Goal: Task Accomplishment & Management: Complete application form

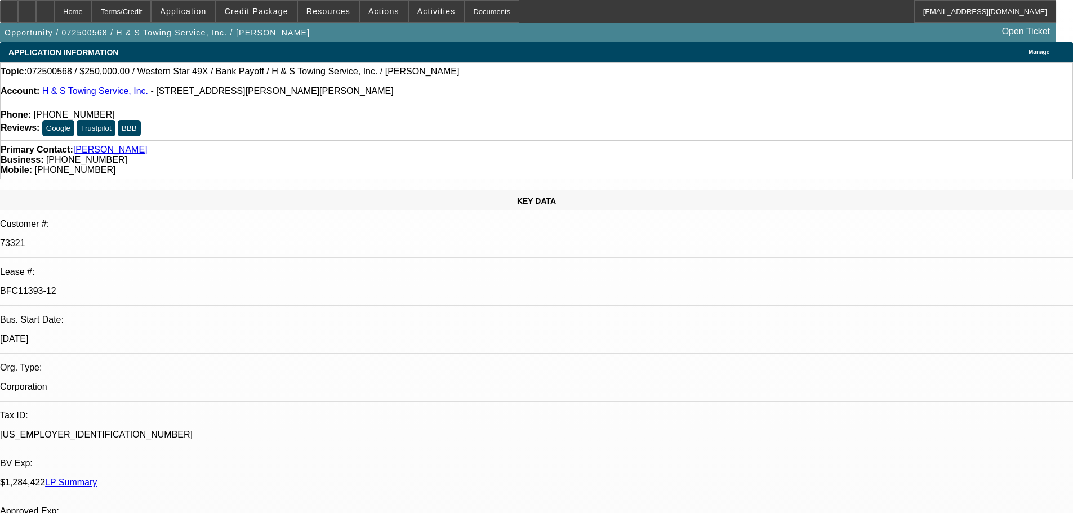
select select "0"
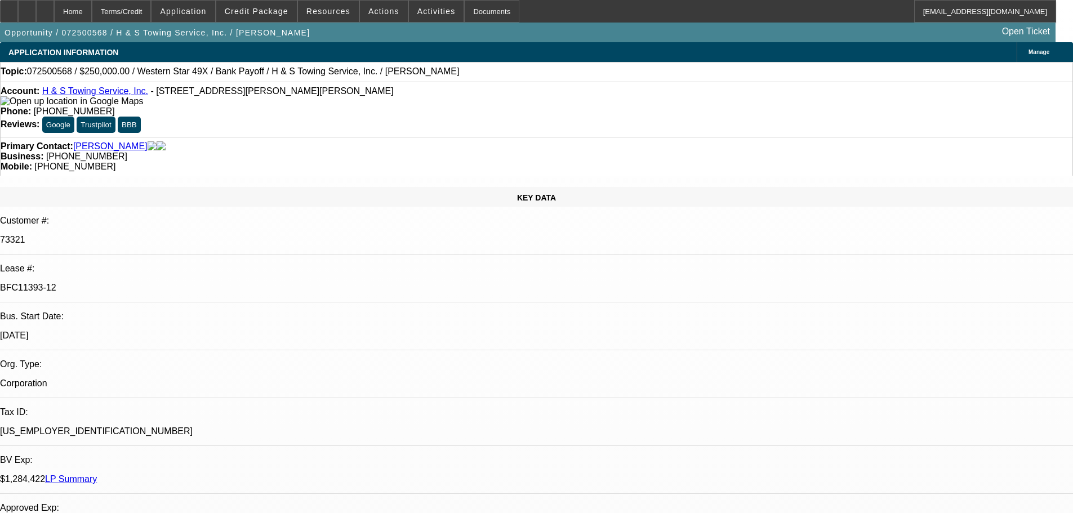
select select "2"
select select "0.1"
select select "4"
select select "0"
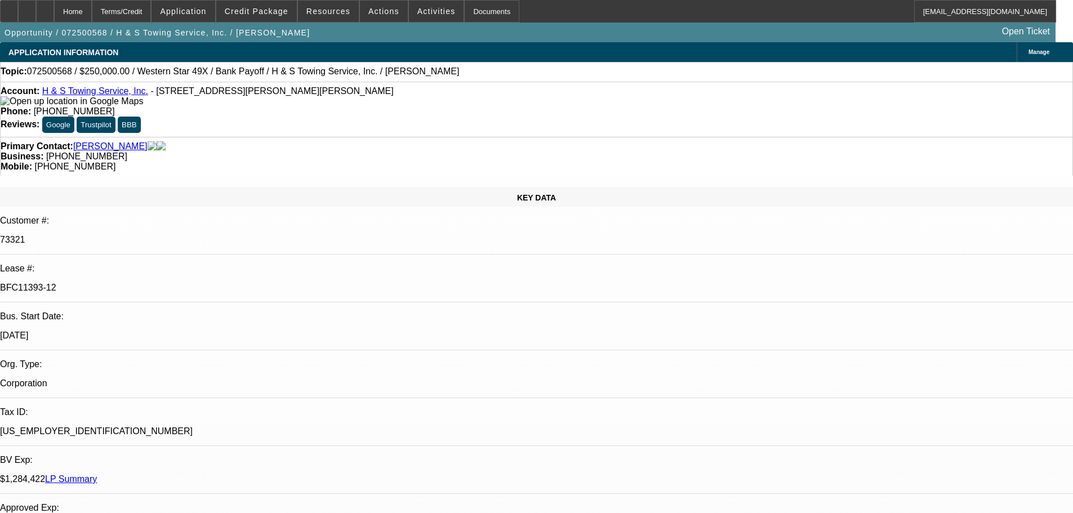
select select "2"
select select "0.1"
select select "4"
select select "0"
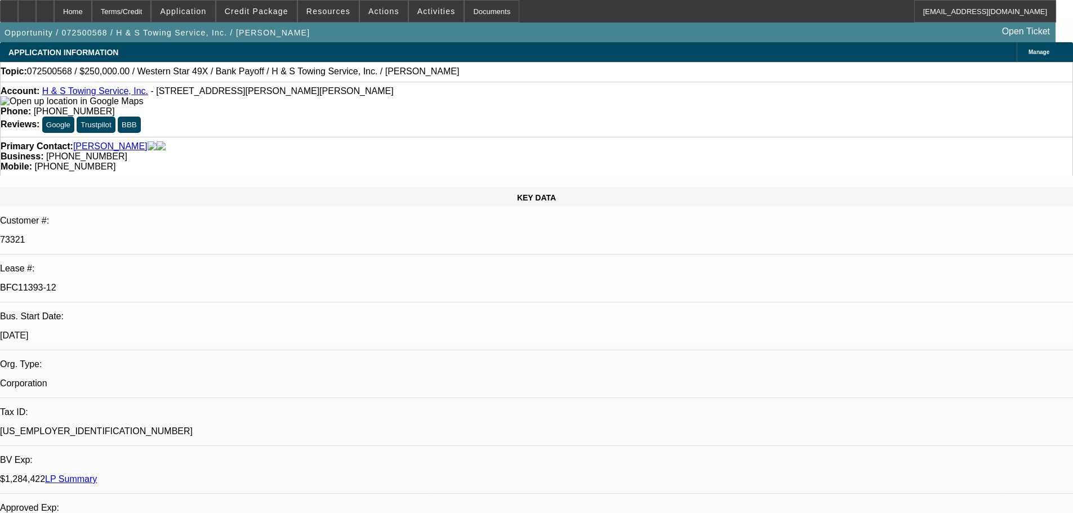
select select "2"
select select "0.1"
select select "4"
select select "0"
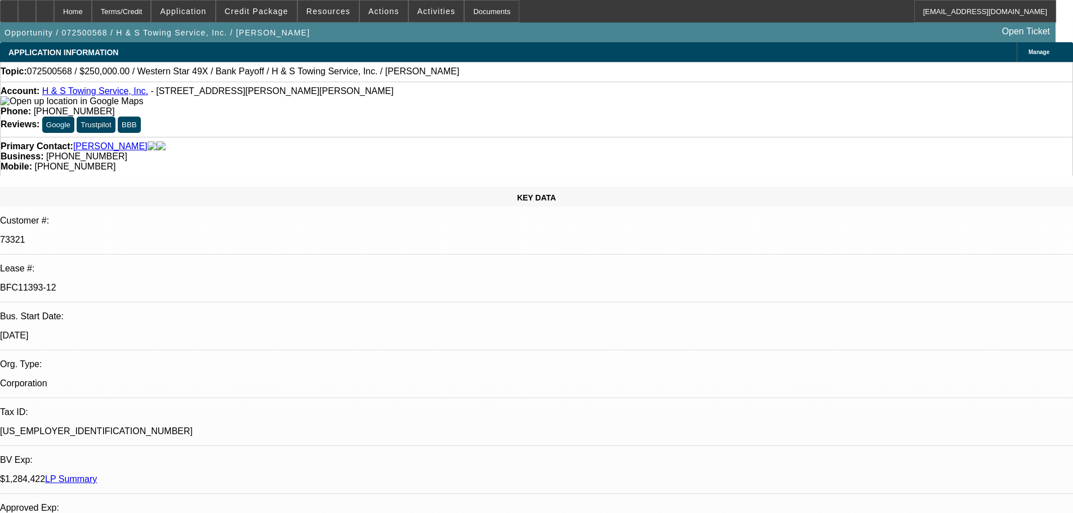
select select "2"
select select "0.1"
select select "4"
click at [487, 10] on div "Documents" at bounding box center [491, 11] width 55 height 23
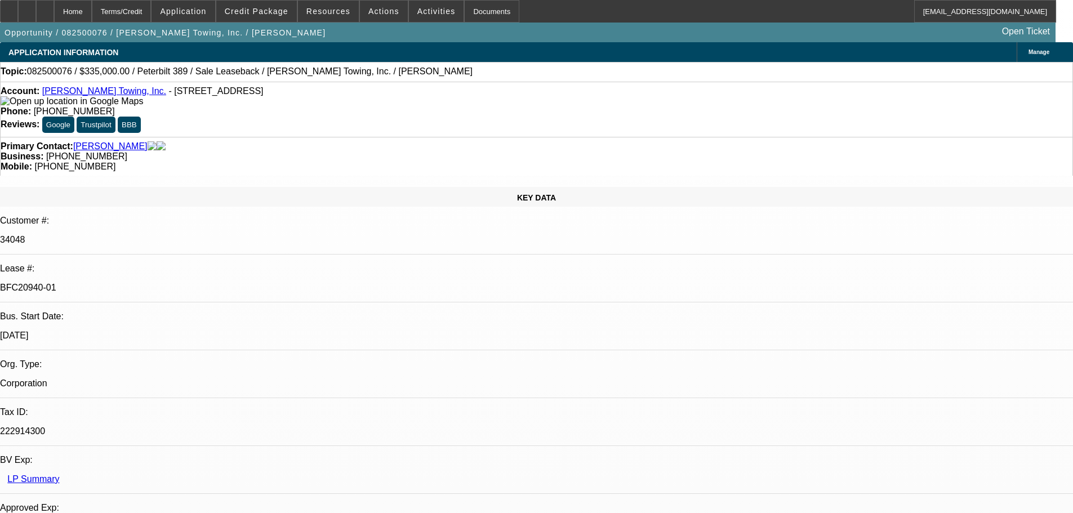
select select "0"
select select "2"
select select "0"
select select "6"
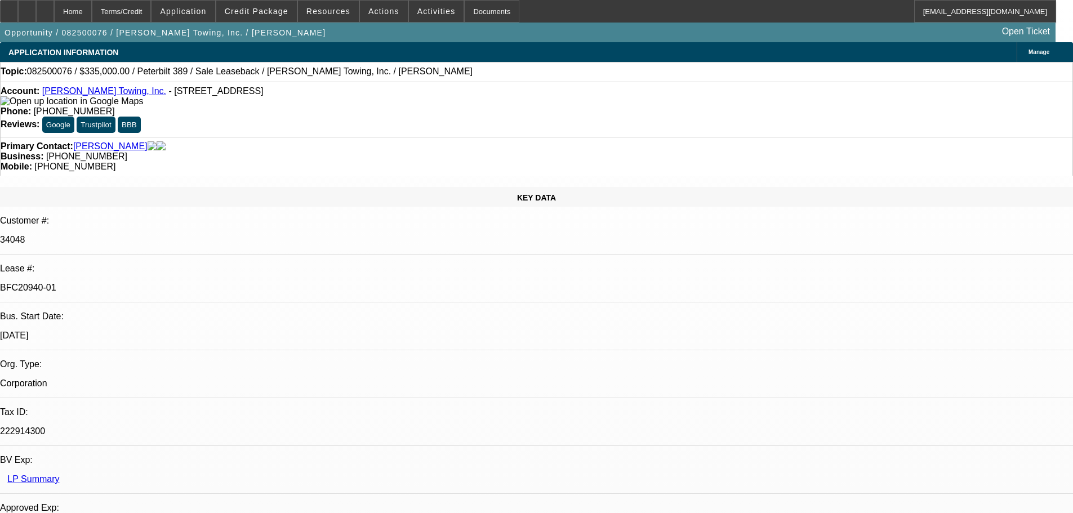
select select "0"
select select "2"
select select "0"
select select "6"
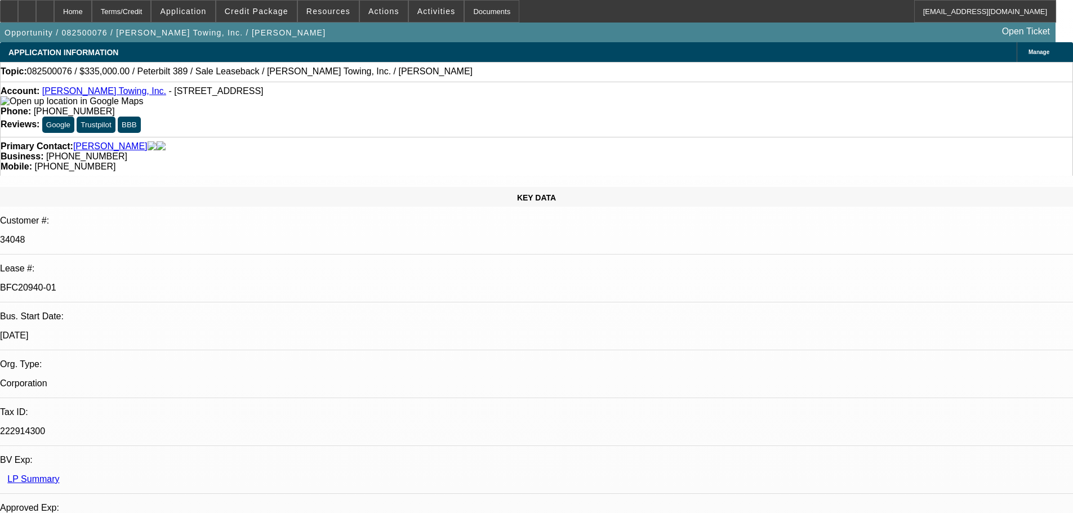
select select "0"
select select "2"
select select "0"
select select "6"
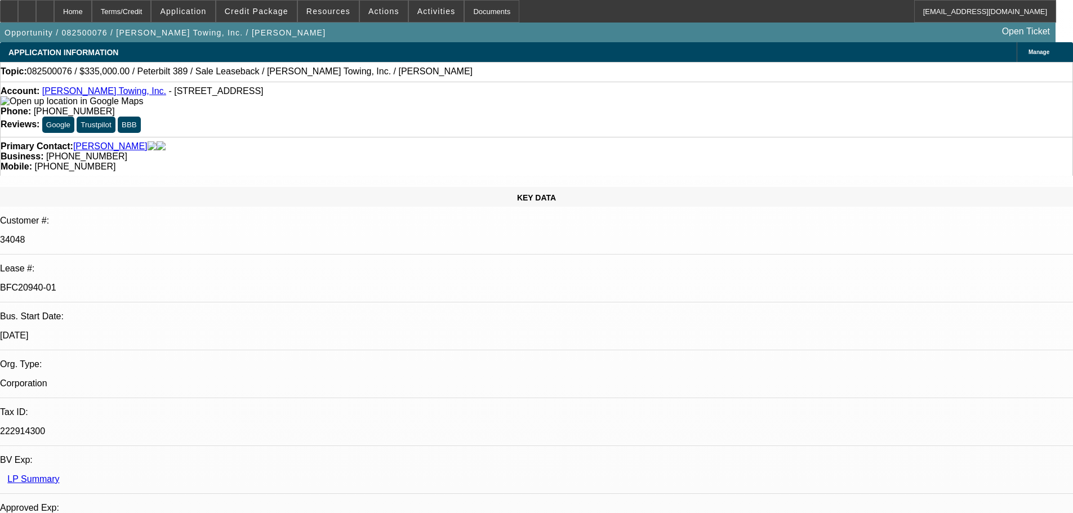
select select "0"
select select "2"
select select "0"
select select "6"
click at [482, 6] on div "Documents" at bounding box center [491, 11] width 55 height 23
